Goal: Task Accomplishment & Management: Use online tool/utility

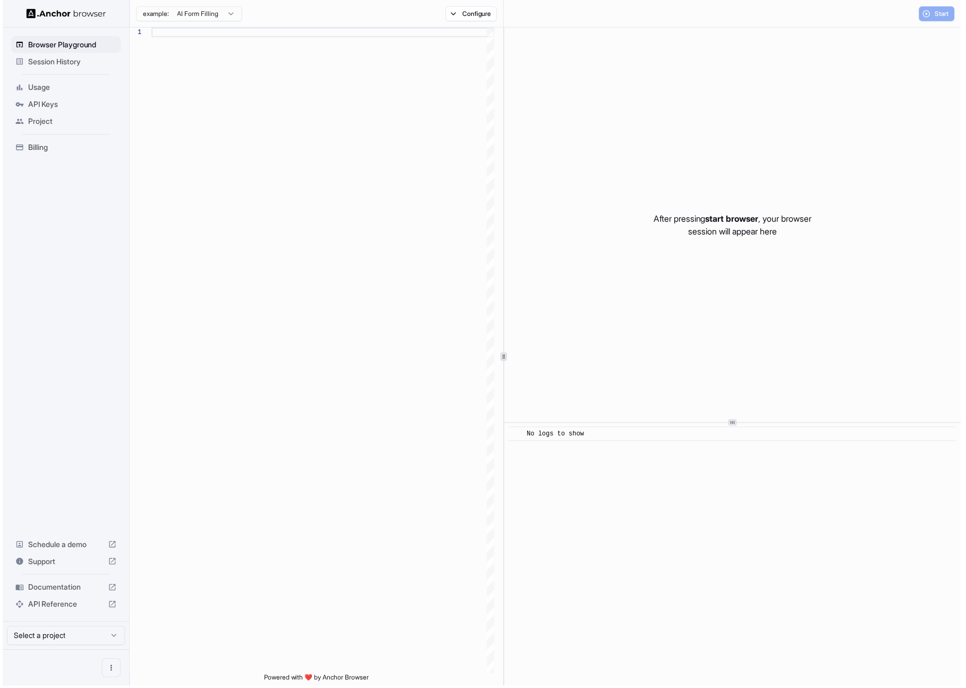
scroll to position [96, 0]
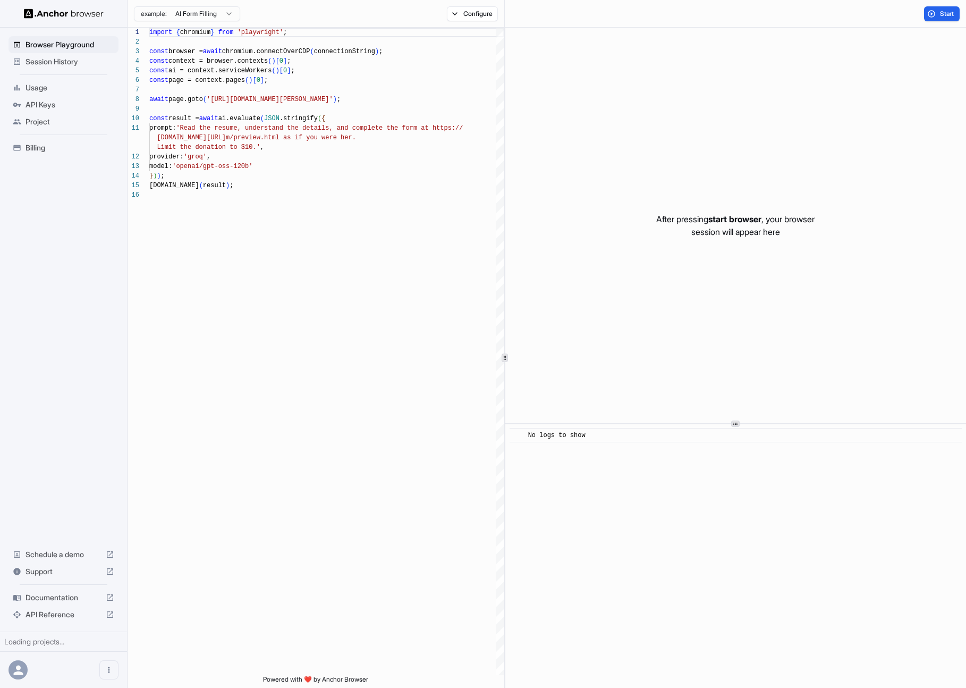
click at [102, 640] on div "Loading projects..." at bounding box center [63, 641] width 119 height 11
